Goal: Find specific fact: Find specific fact

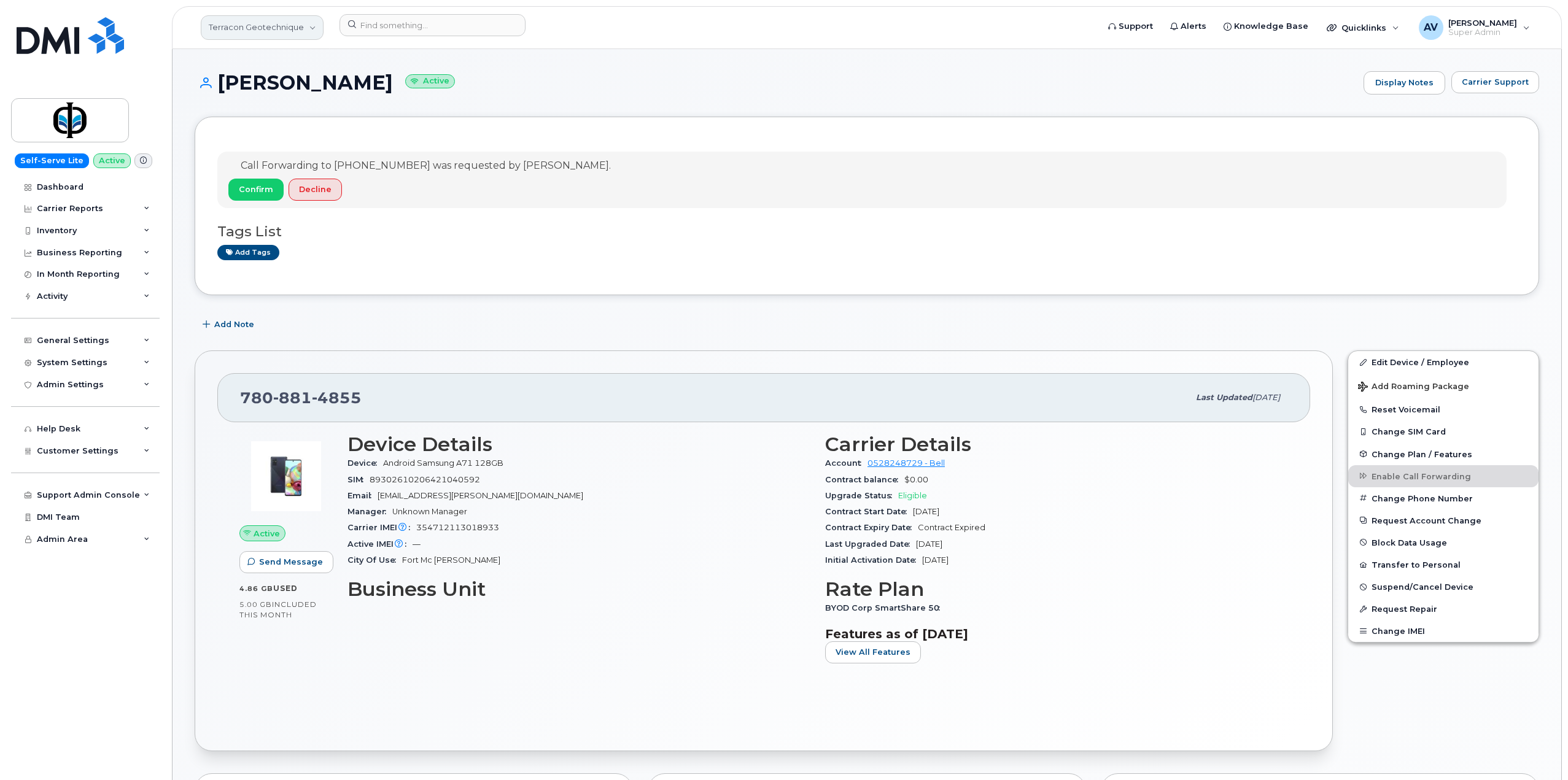
click at [262, 29] on link "Terracon Geotechnique" at bounding box center [262, 28] width 122 height 25
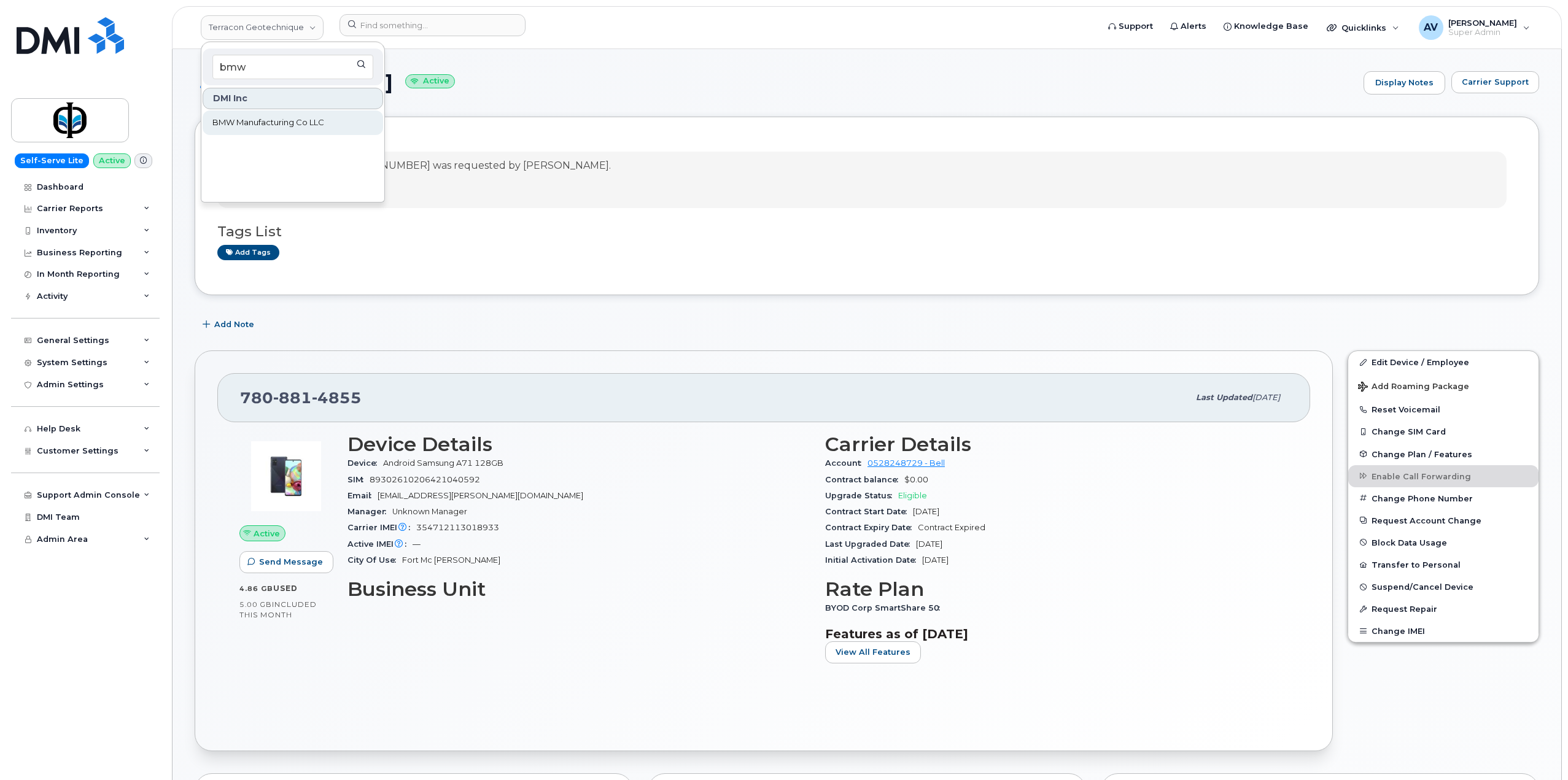
type input "bmw"
click at [281, 124] on span "BMW Manufacturing Co LLC" at bounding box center [268, 122] width 112 height 12
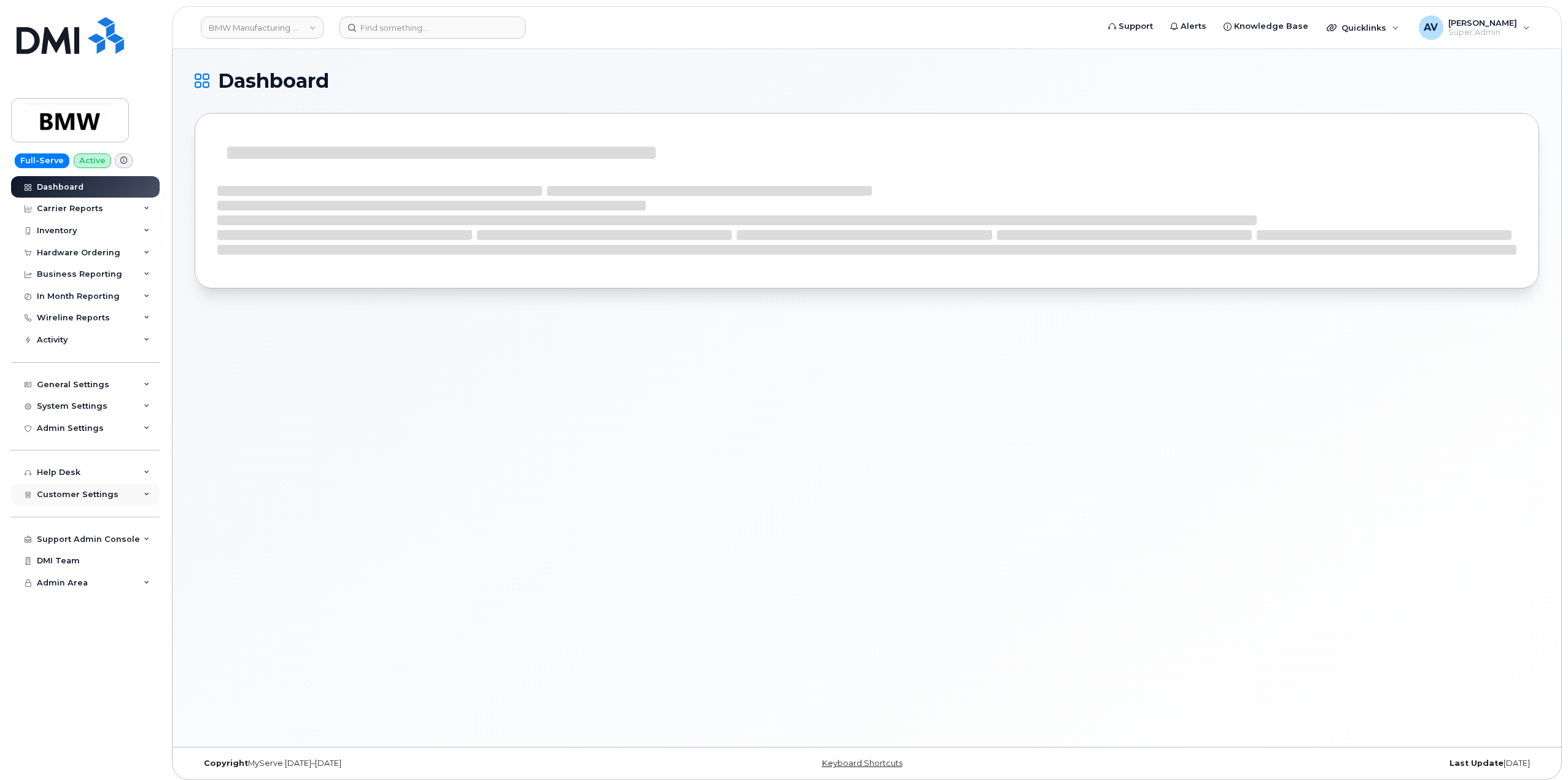
click at [148, 496] on icon at bounding box center [146, 495] width 6 height 6
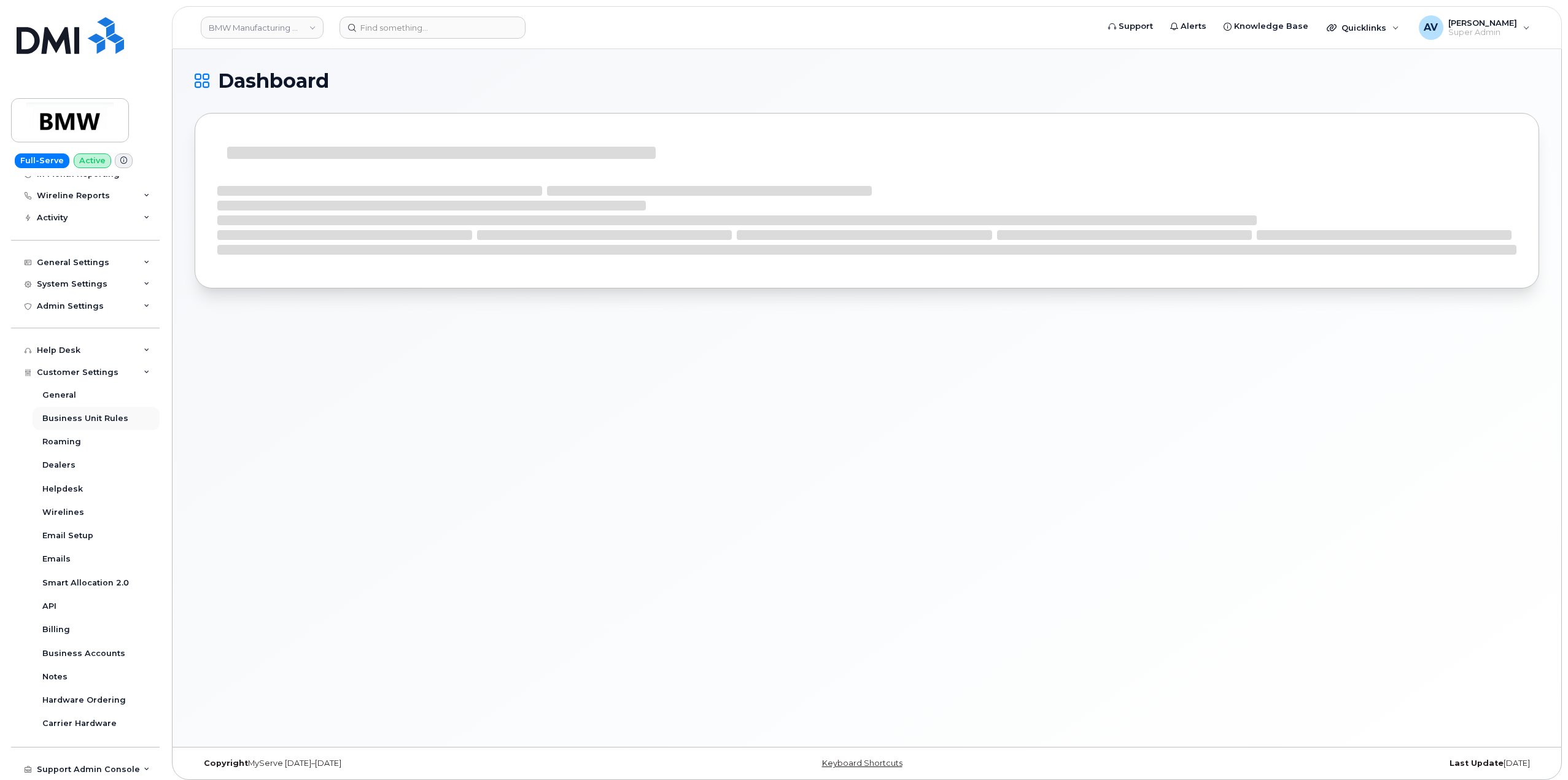
scroll to position [122, 0]
click at [105, 651] on div "Business Accounts" at bounding box center [84, 652] width 83 height 11
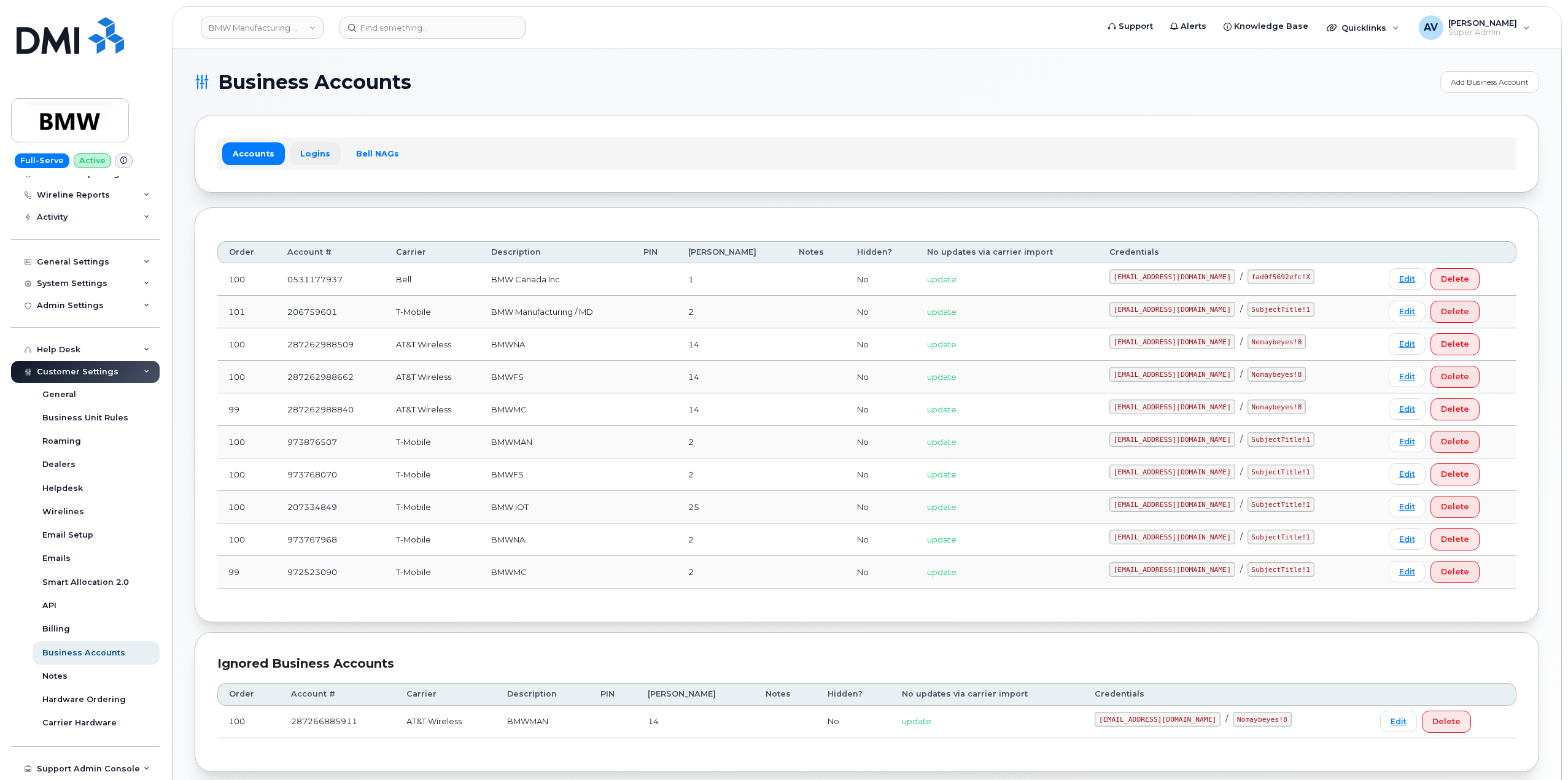
click at [314, 155] on link "Logins" at bounding box center [315, 154] width 51 height 22
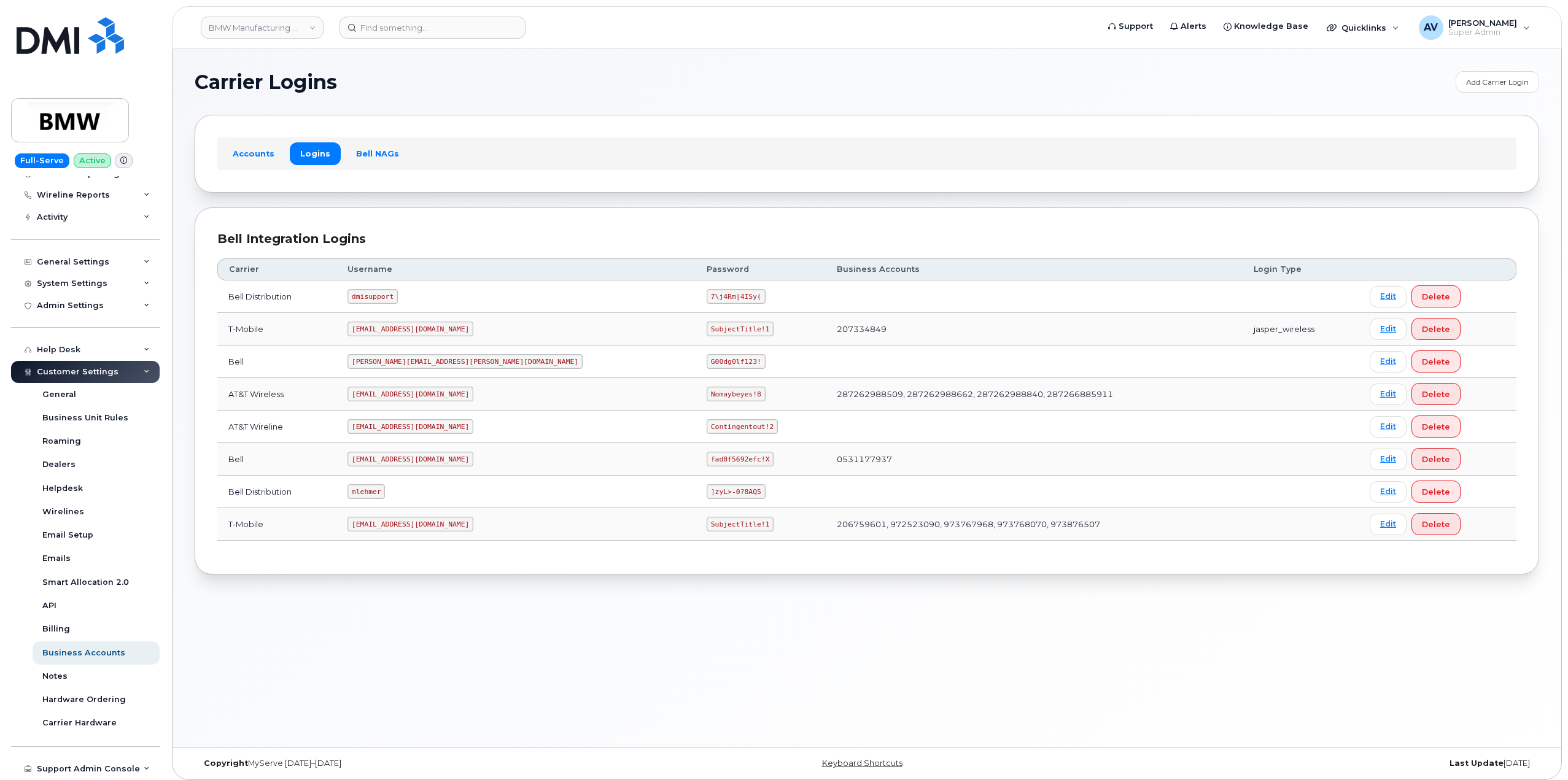
click at [392, 326] on code "[EMAIL_ADDRESS][DOMAIN_NAME]" at bounding box center [410, 329] width 126 height 15
copy code "[EMAIL_ADDRESS][DOMAIN_NAME]"
click at [706, 330] on code "SubjectTitle!1" at bounding box center [740, 329] width 67 height 15
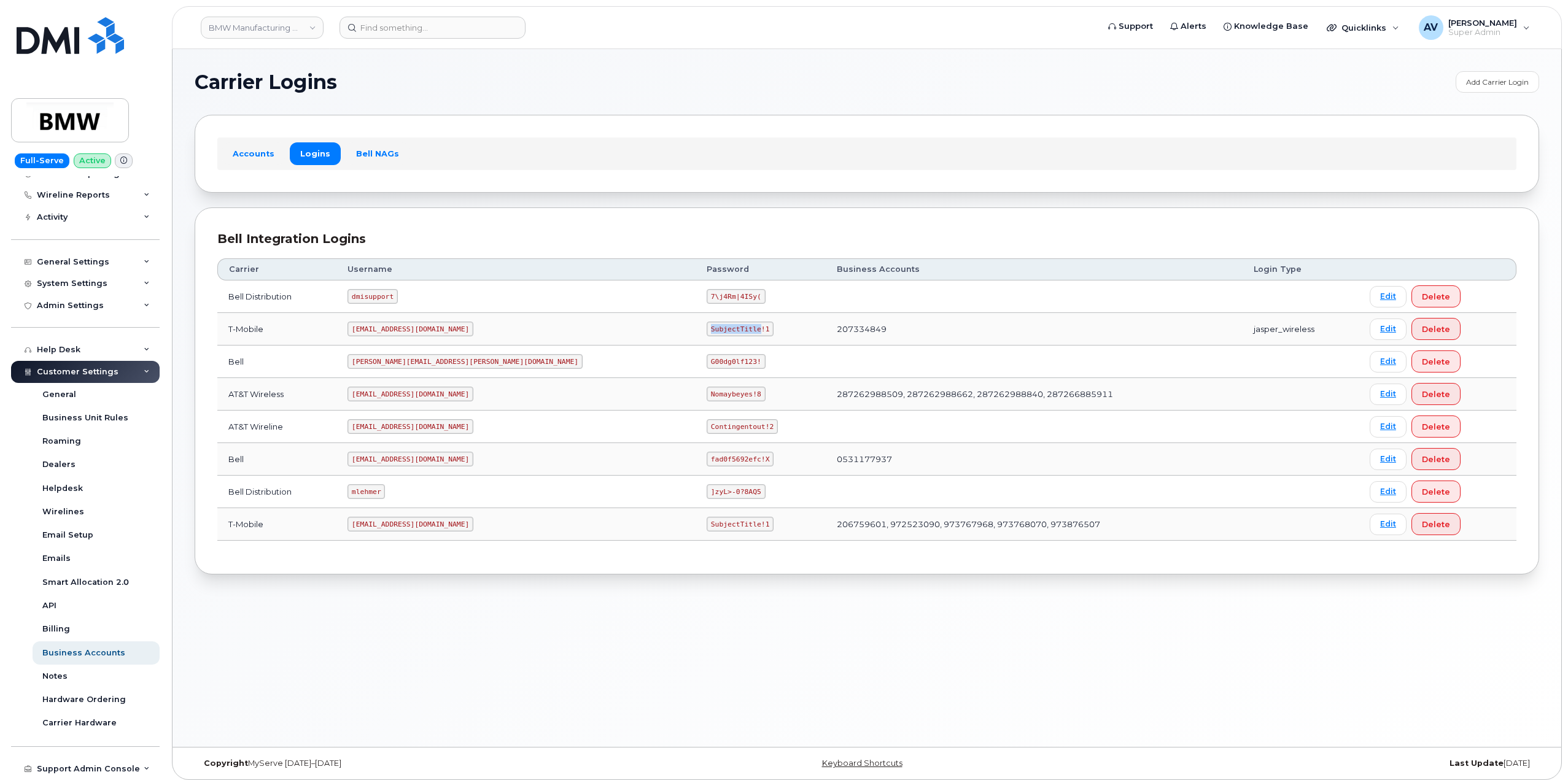
click at [706, 330] on code "SubjectTitle!1" at bounding box center [740, 329] width 67 height 15
copy code "SubjectTitle!1"
click at [258, 29] on link "BMW Manufacturing Co LLC" at bounding box center [262, 28] width 122 height 22
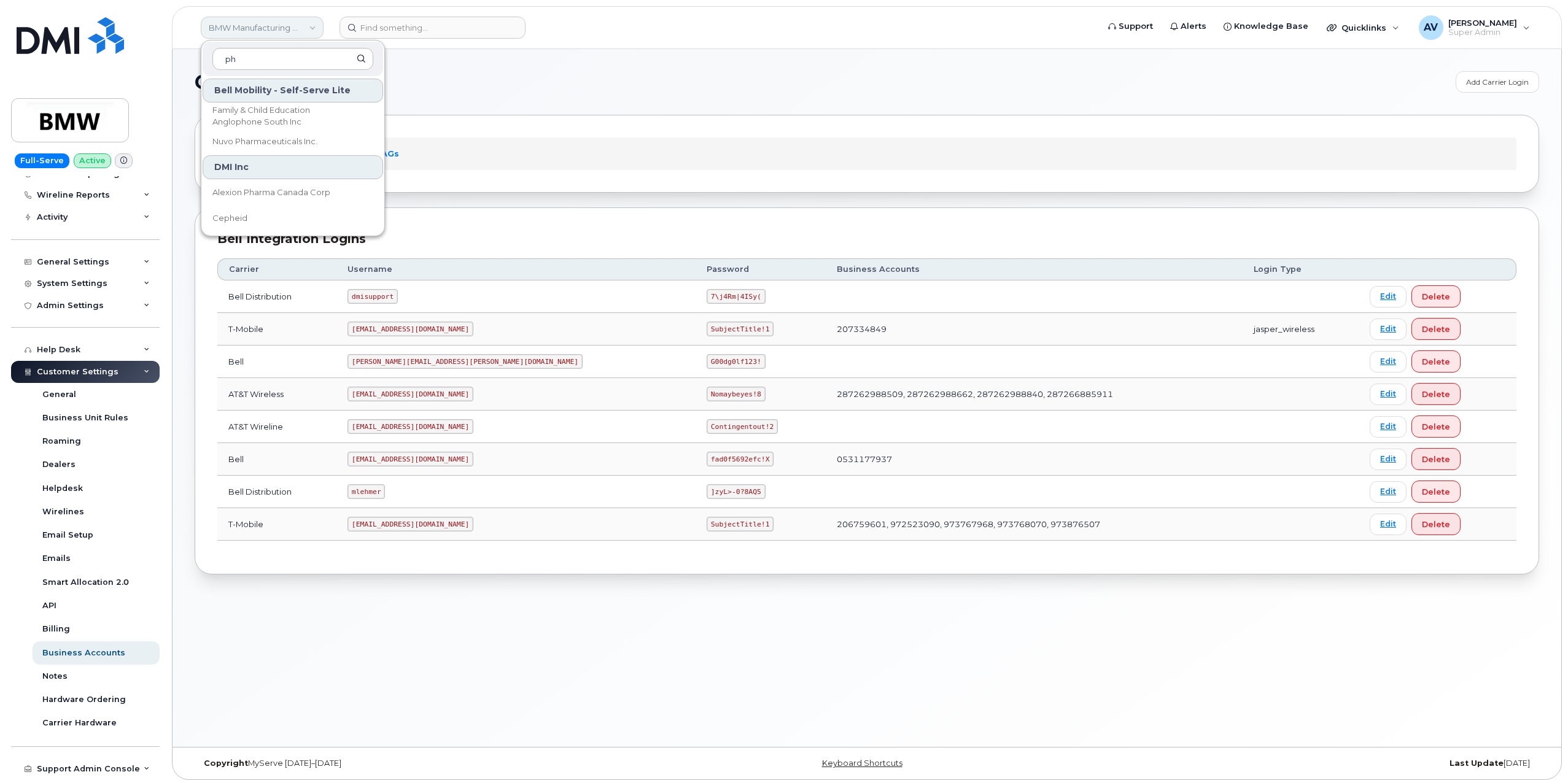
type input "p"
click at [663, 84] on h1 "Carrier Logins" at bounding box center [822, 82] width 1255 height 19
